Goal: Information Seeking & Learning: Learn about a topic

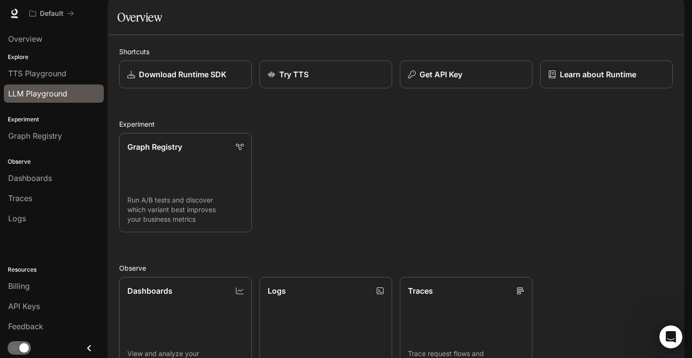
click at [37, 89] on span "LLM Playground" at bounding box center [37, 94] width 59 height 12
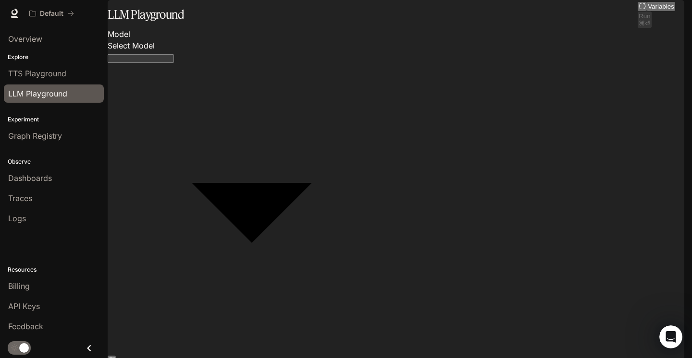
click at [185, 95] on body "Skip to main content Default Runtime Runtime Documentation Documentation Portal…" at bounding box center [346, 179] width 692 height 358
click at [414, 358] on div at bounding box center [346, 358] width 692 height 0
click at [33, 176] on span "Dashboards" at bounding box center [30, 179] width 44 height 12
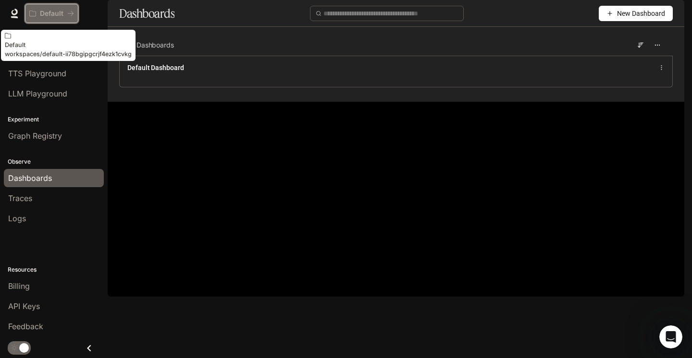
click at [50, 18] on button "Default" at bounding box center [51, 13] width 53 height 19
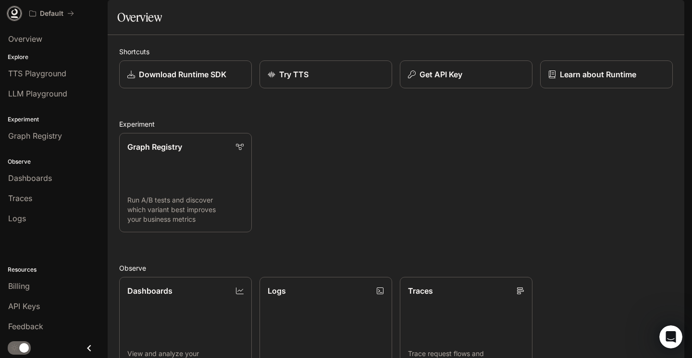
click at [15, 12] on icon at bounding box center [15, 14] width 10 height 10
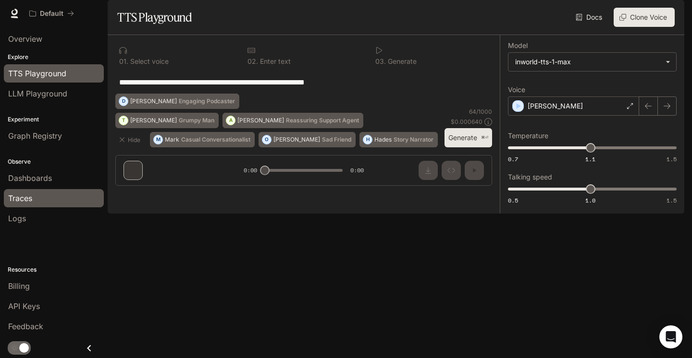
click at [24, 200] on span "Traces" at bounding box center [20, 199] width 24 height 12
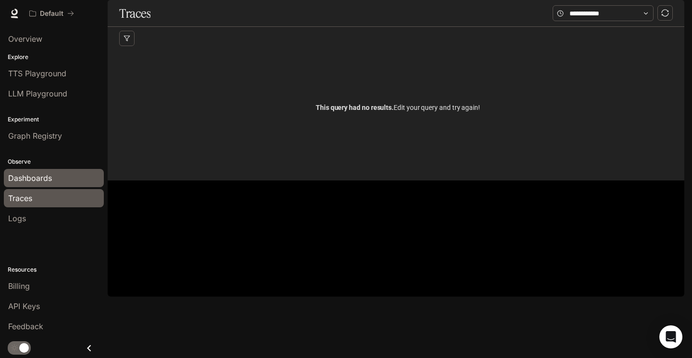
click at [23, 176] on span "Dashboards" at bounding box center [30, 179] width 44 height 12
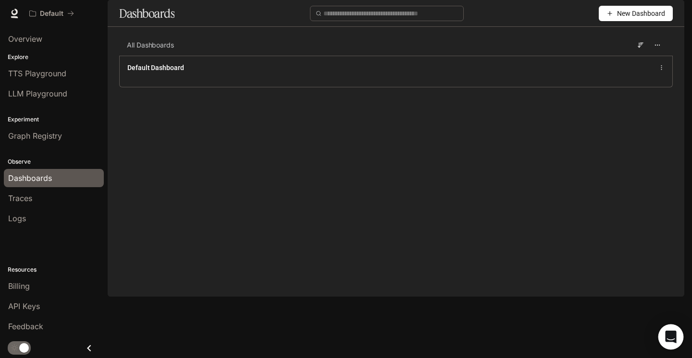
click at [670, 338] on icon "Open Intercom Messenger" at bounding box center [670, 337] width 11 height 12
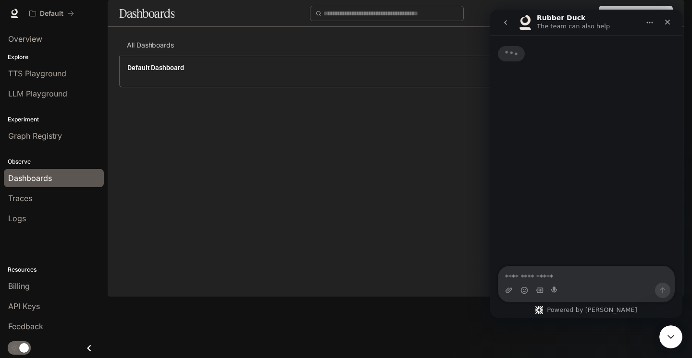
click at [520, 276] on textarea "Ask a question…" at bounding box center [586, 275] width 176 height 16
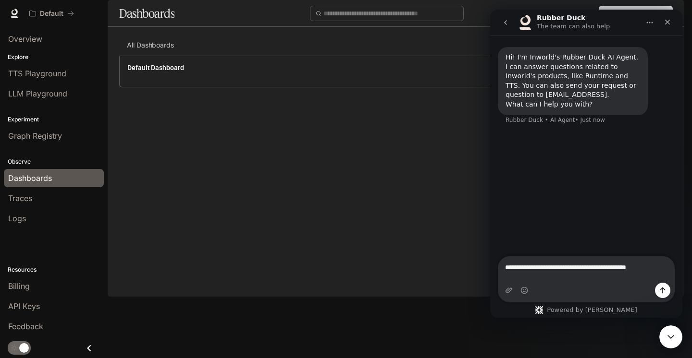
type textarea "**********"
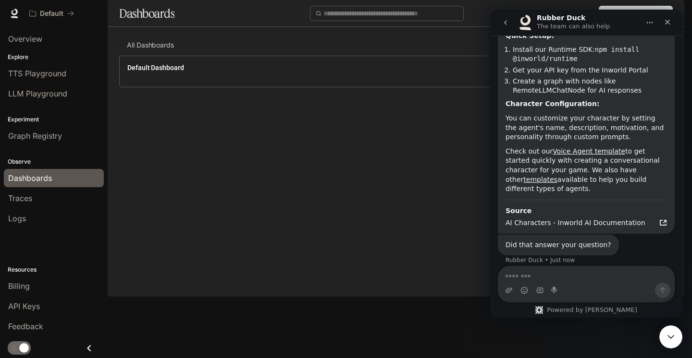
scroll to position [195, 0]
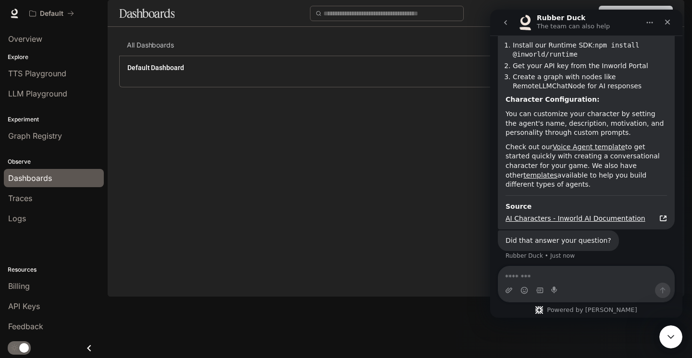
click at [659, 218] on icon "Rubber Duck says…" at bounding box center [663, 219] width 8 height 8
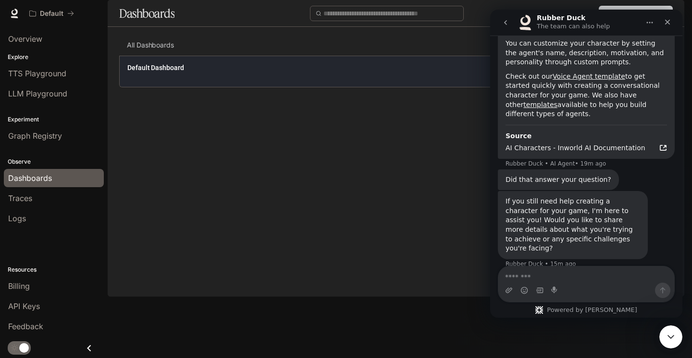
scroll to position [271, 0]
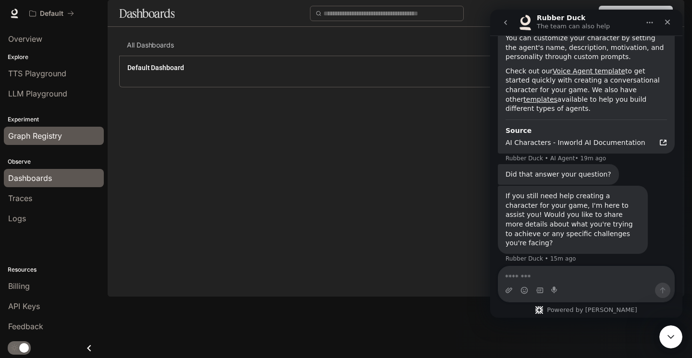
click at [38, 136] on span "Graph Registry" at bounding box center [35, 136] width 54 height 12
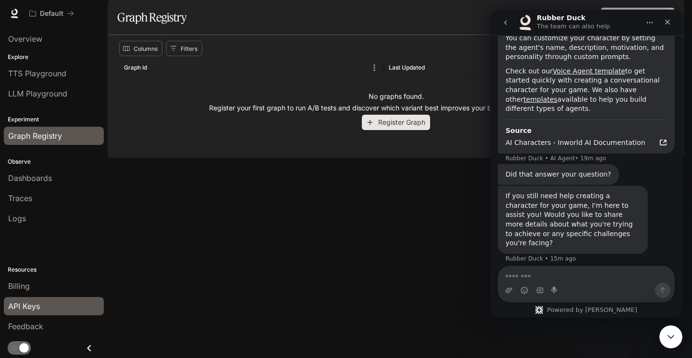
click at [18, 309] on span "API Keys" at bounding box center [24, 307] width 32 height 12
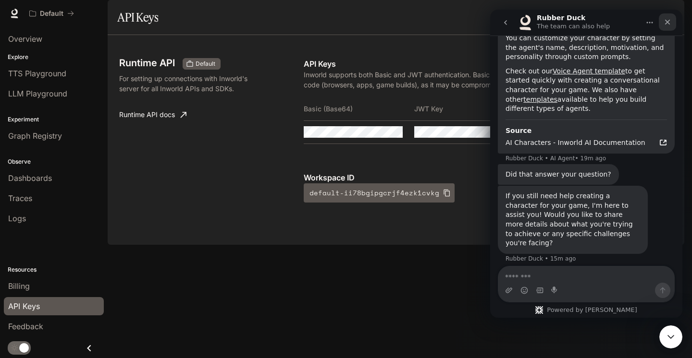
click at [669, 23] on icon "Close" at bounding box center [668, 22] width 8 height 8
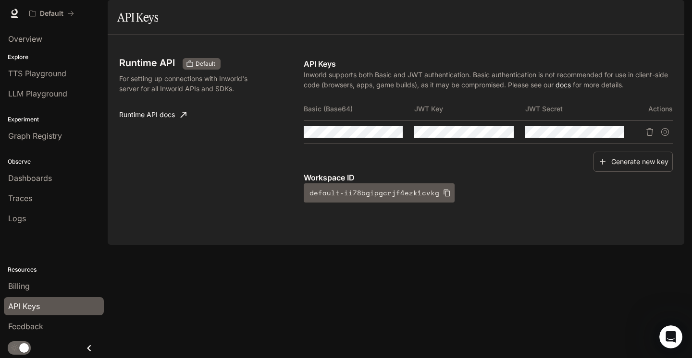
scroll to position [261, 0]
click at [506, 136] on icon "Copy Key" at bounding box center [506, 132] width 8 height 8
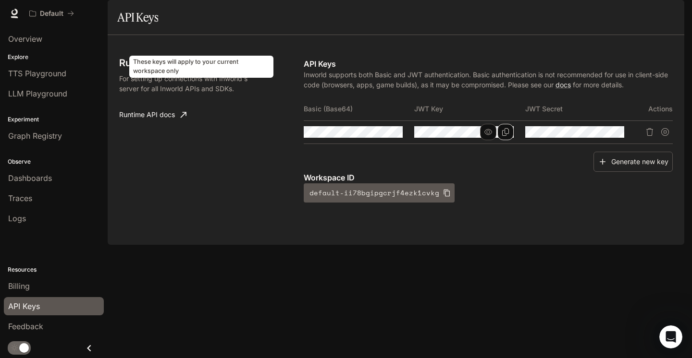
click at [207, 68] on span "Default" at bounding box center [205, 64] width 27 height 9
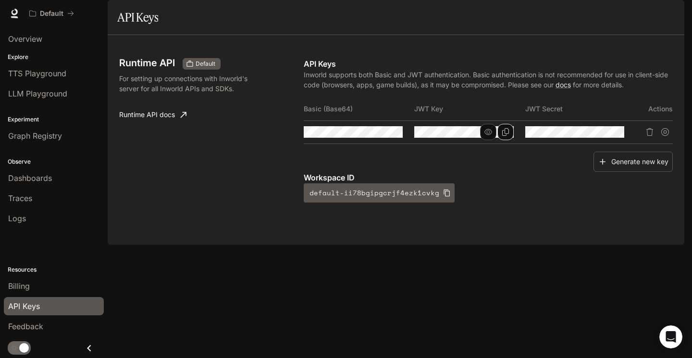
click at [576, 12] on span "Runtime" at bounding box center [579, 14] width 25 height 12
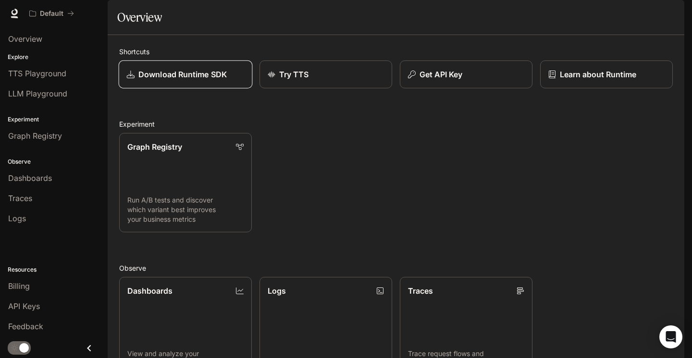
click at [178, 80] on p "Download Runtime SDK" at bounding box center [182, 75] width 88 height 12
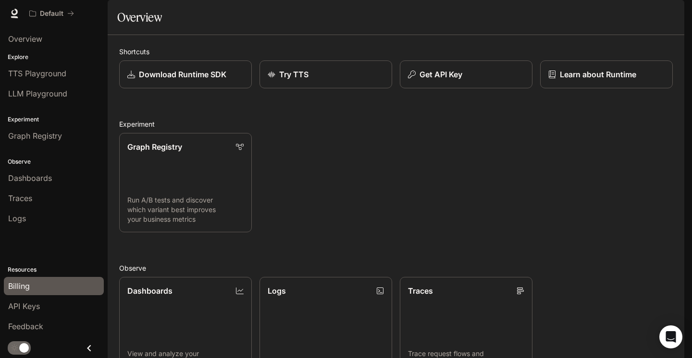
click at [17, 286] on span "Billing" at bounding box center [19, 287] width 22 height 12
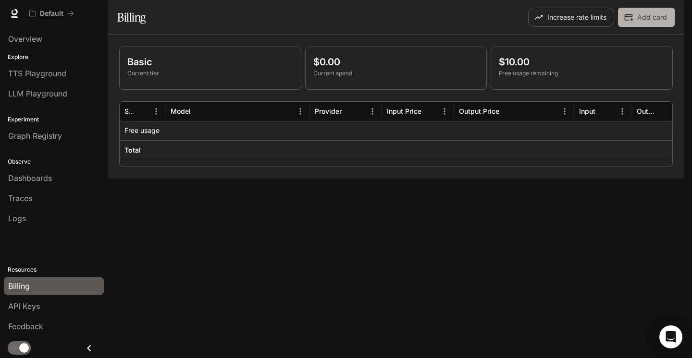
click at [652, 27] on button "Add card" at bounding box center [646, 17] width 57 height 19
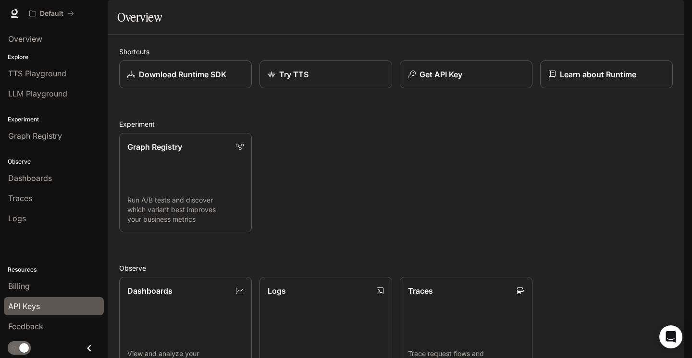
click at [31, 298] on link "API Keys" at bounding box center [54, 306] width 100 height 18
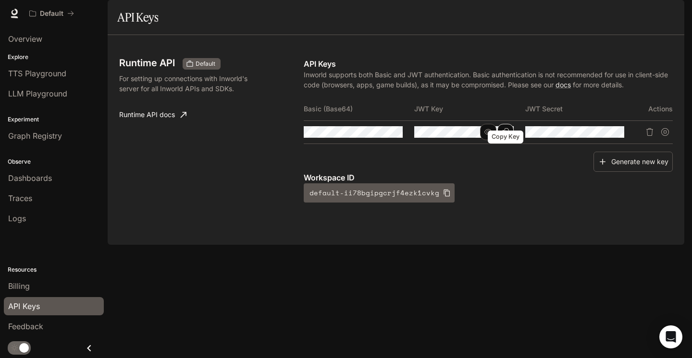
click at [509, 140] on button "Copy Key" at bounding box center [505, 132] width 16 height 16
click at [510, 140] on button "Copy Key" at bounding box center [505, 132] width 16 height 16
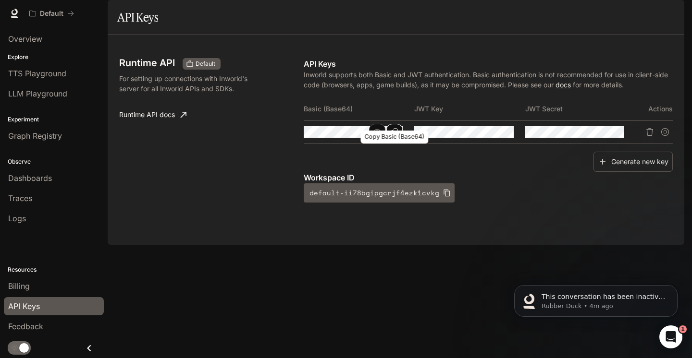
click at [397, 136] on icon "Copy Basic (Base64)" at bounding box center [395, 132] width 8 height 8
click at [504, 136] on icon "Copy Key" at bounding box center [506, 132] width 8 height 8
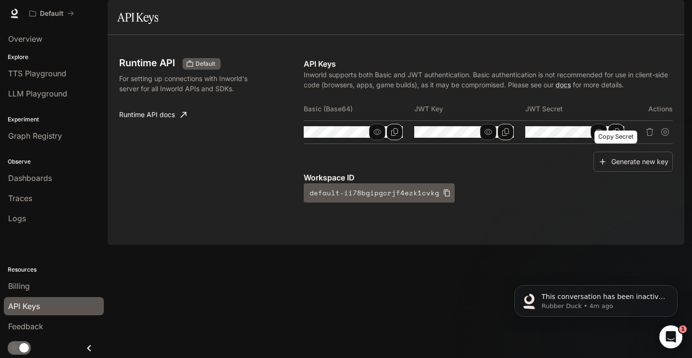
click at [618, 136] on icon "Copy Secret" at bounding box center [616, 132] width 8 height 8
click at [53, 40] on div "Overview" at bounding box center [53, 39] width 91 height 12
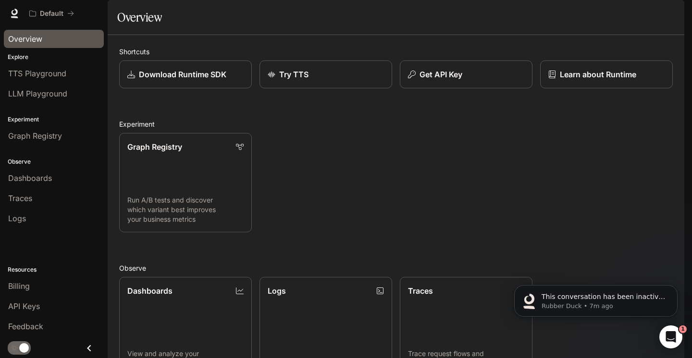
click at [626, 13] on span "Documentation" at bounding box center [627, 14] width 48 height 12
